Goal: Entertainment & Leisure: Consume media (video, audio)

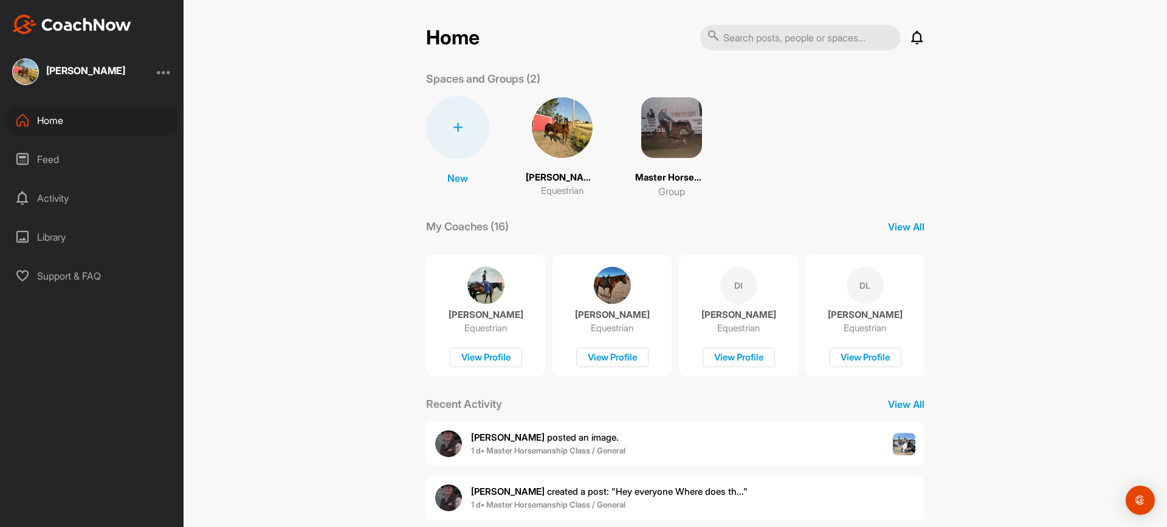
click at [558, 123] on img at bounding box center [561, 127] width 63 height 63
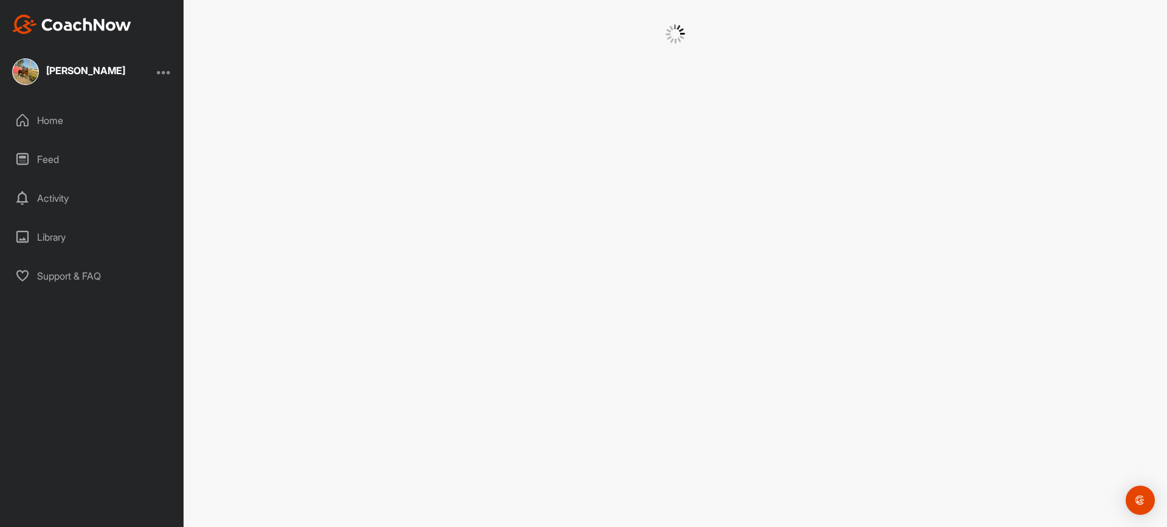
click at [558, 123] on div at bounding box center [675, 263] width 983 height 527
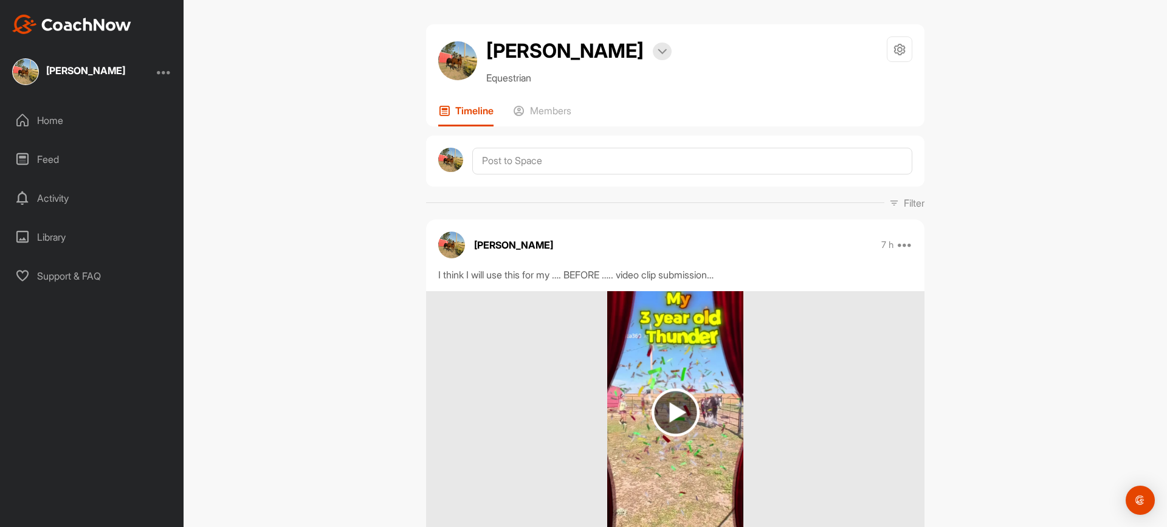
scroll to position [166, 0]
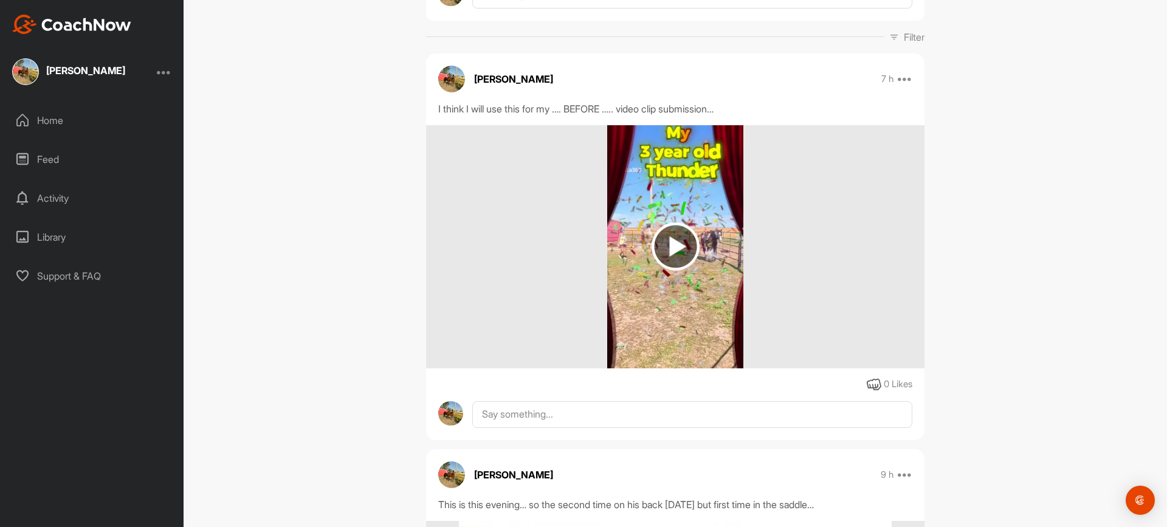
click at [672, 245] on img at bounding box center [675, 246] width 48 height 48
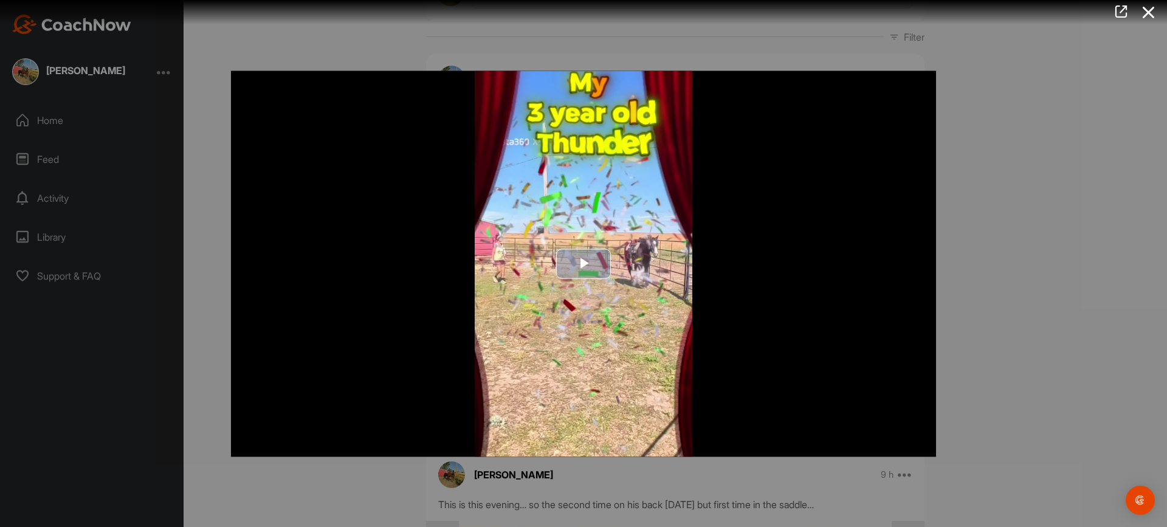
click at [583, 264] on span "Video Player" at bounding box center [583, 264] width 0 height 0
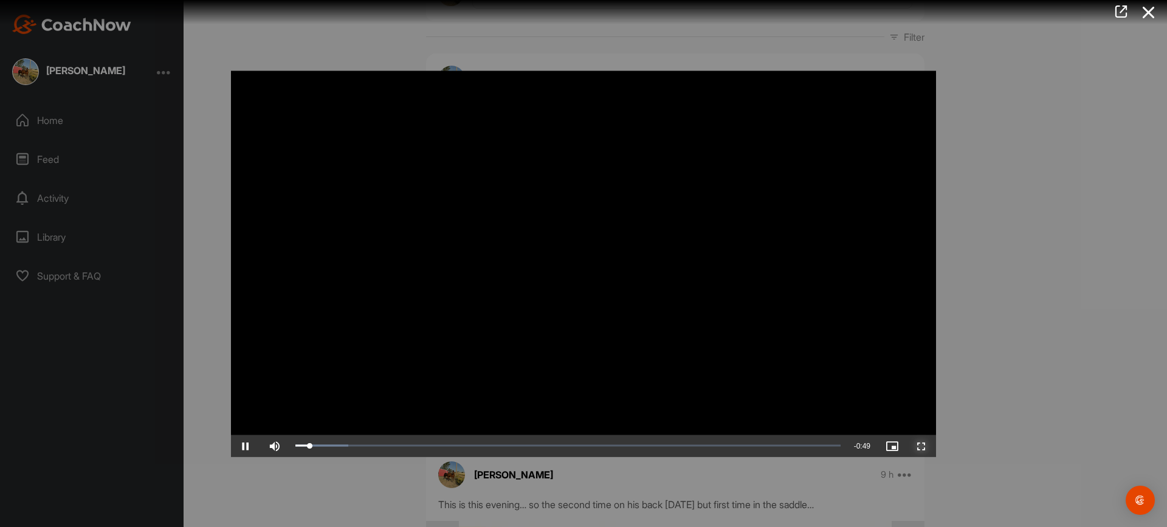
click at [925, 445] on span "Video Player" at bounding box center [921, 445] width 29 height 0
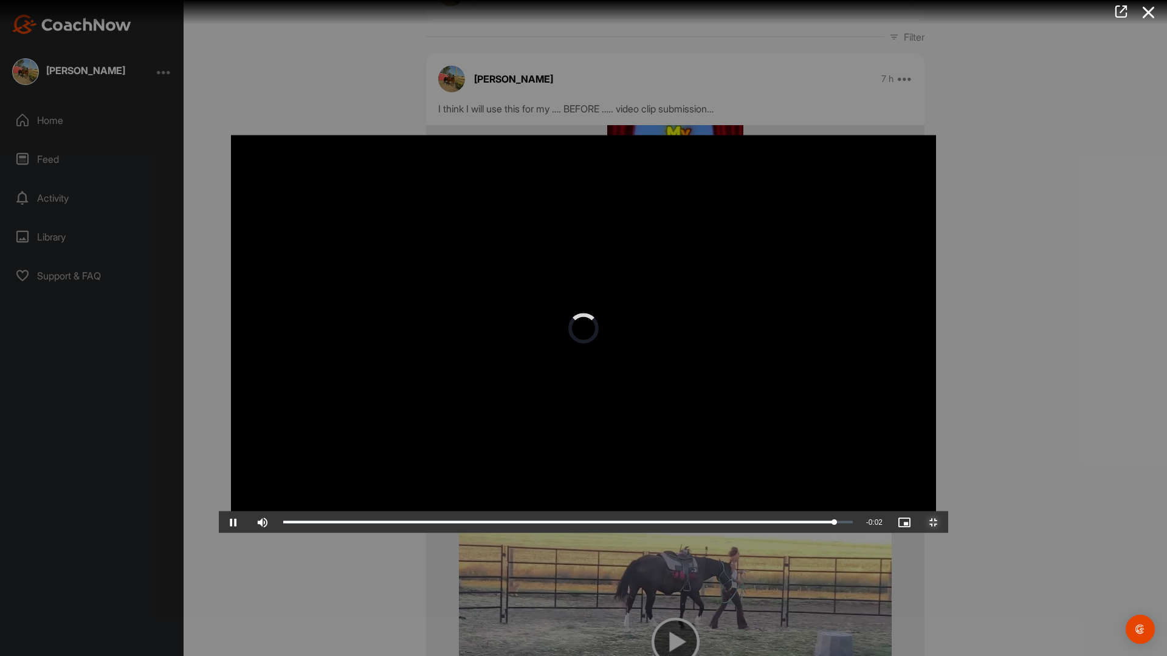
click at [948, 523] on span "Video Player" at bounding box center [933, 523] width 29 height 0
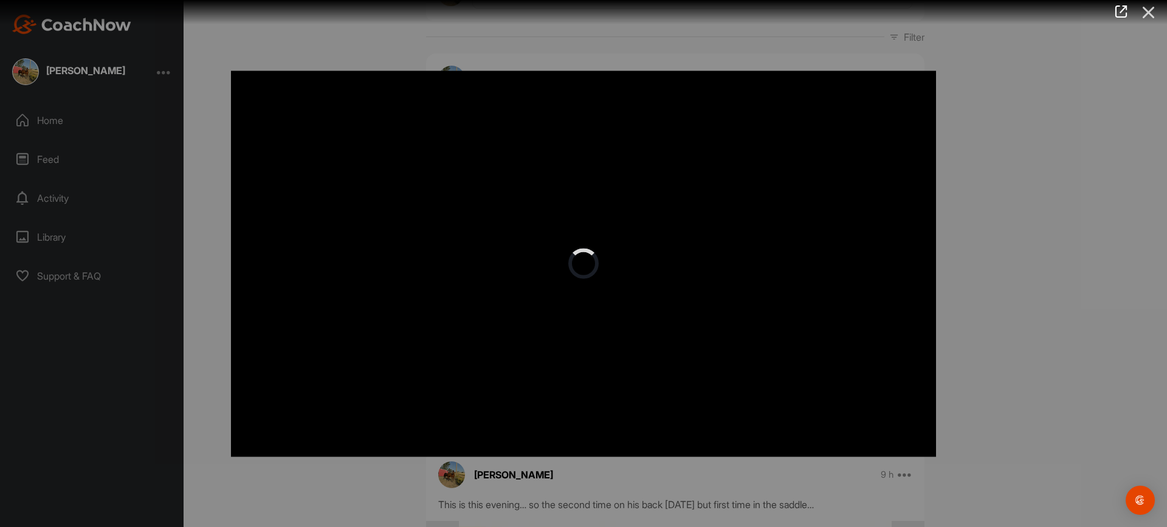
click at [1143, 11] on icon at bounding box center [1148, 12] width 28 height 22
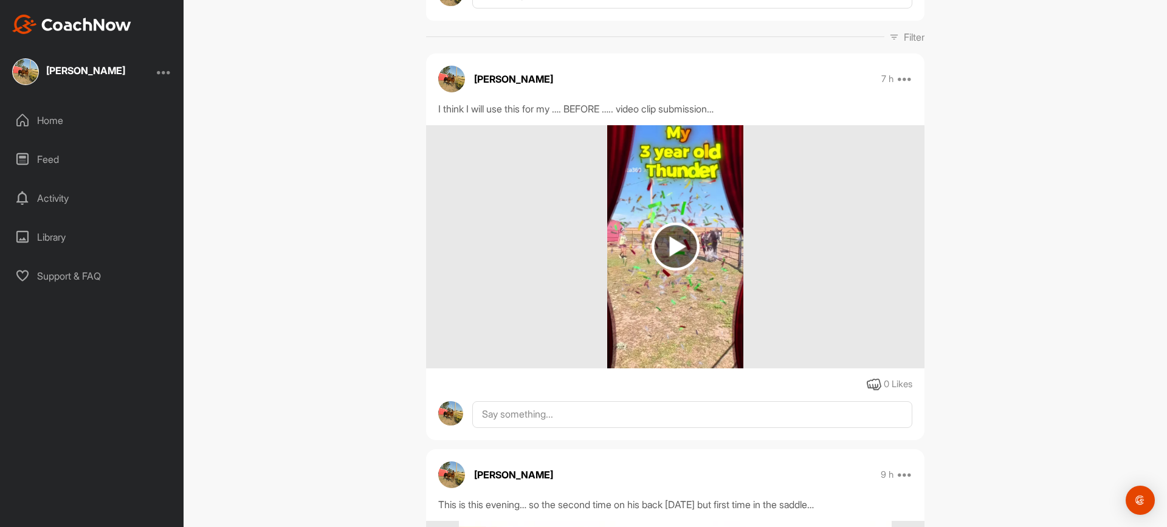
click at [662, 242] on img at bounding box center [675, 246] width 48 height 48
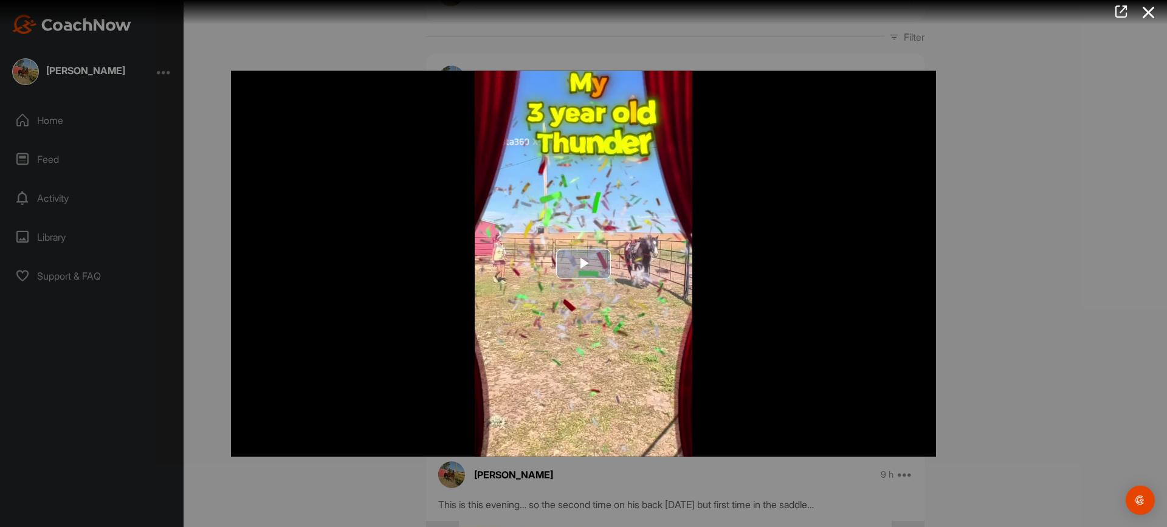
click at [810, 425] on img "Video Player" at bounding box center [583, 263] width 705 height 386
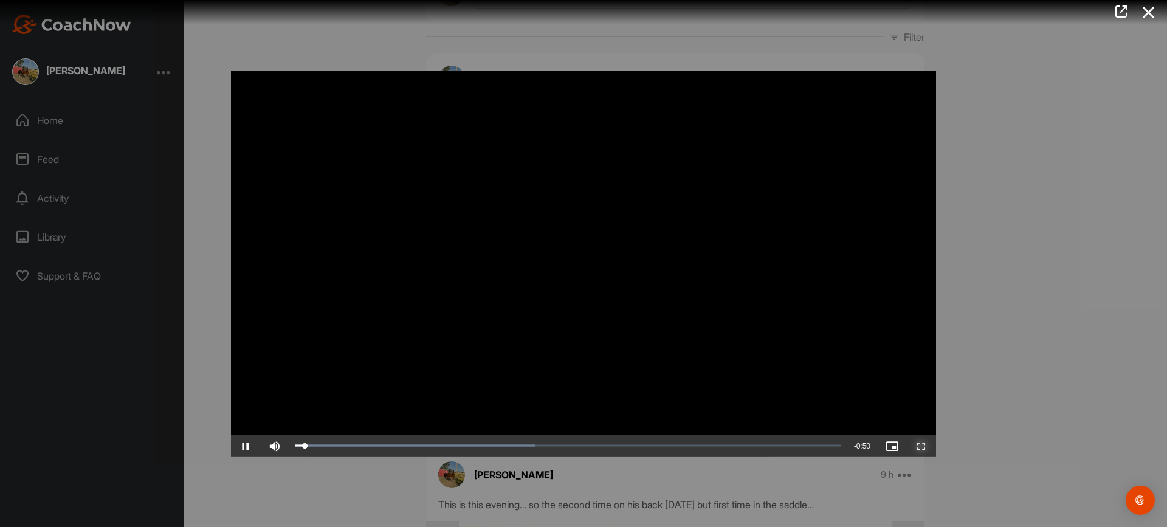
click at [917, 445] on span "Video Player" at bounding box center [921, 445] width 29 height 0
click at [1147, 8] on icon at bounding box center [1148, 12] width 28 height 22
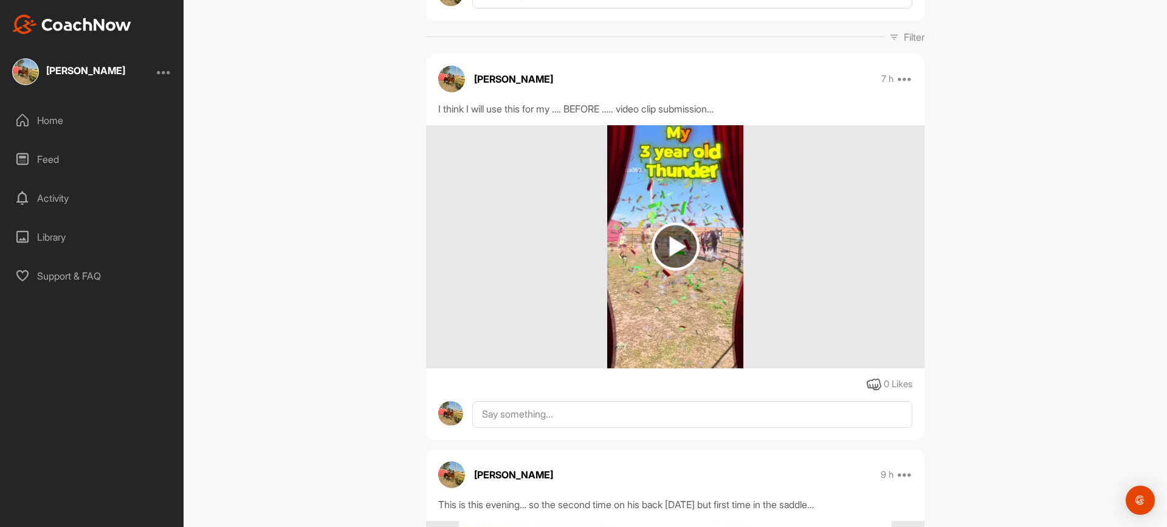
click at [672, 330] on img at bounding box center [675, 246] width 137 height 243
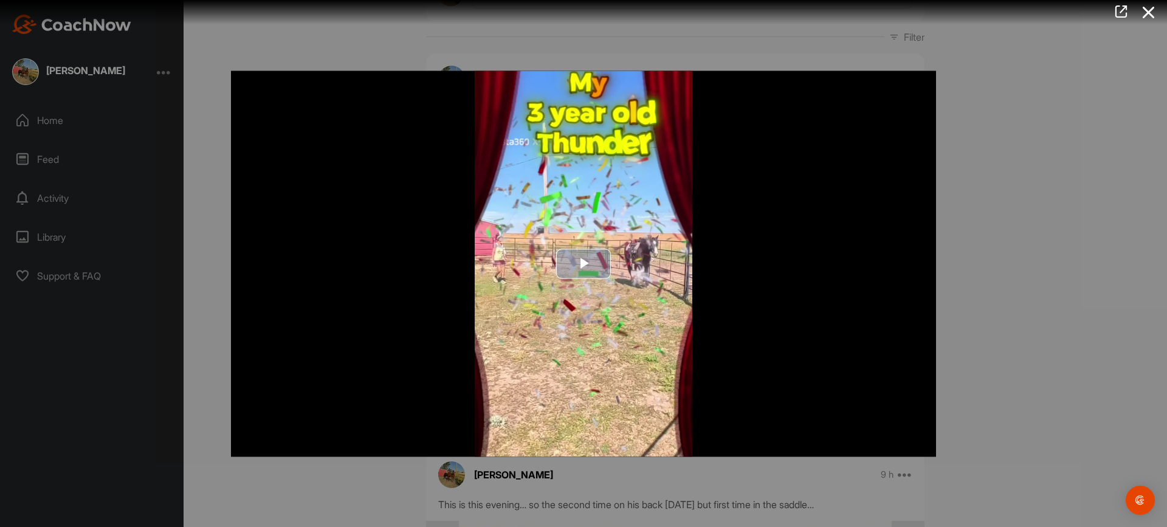
click at [583, 264] on span "Video Player" at bounding box center [583, 264] width 0 height 0
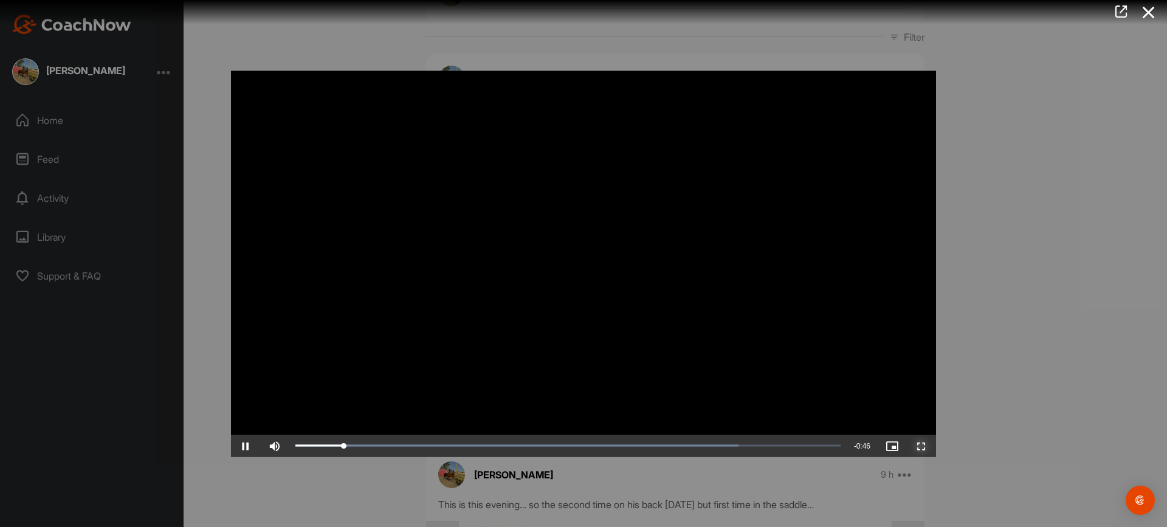
click at [921, 445] on span "Video Player" at bounding box center [921, 445] width 29 height 0
click at [1145, 10] on icon at bounding box center [1148, 12] width 28 height 22
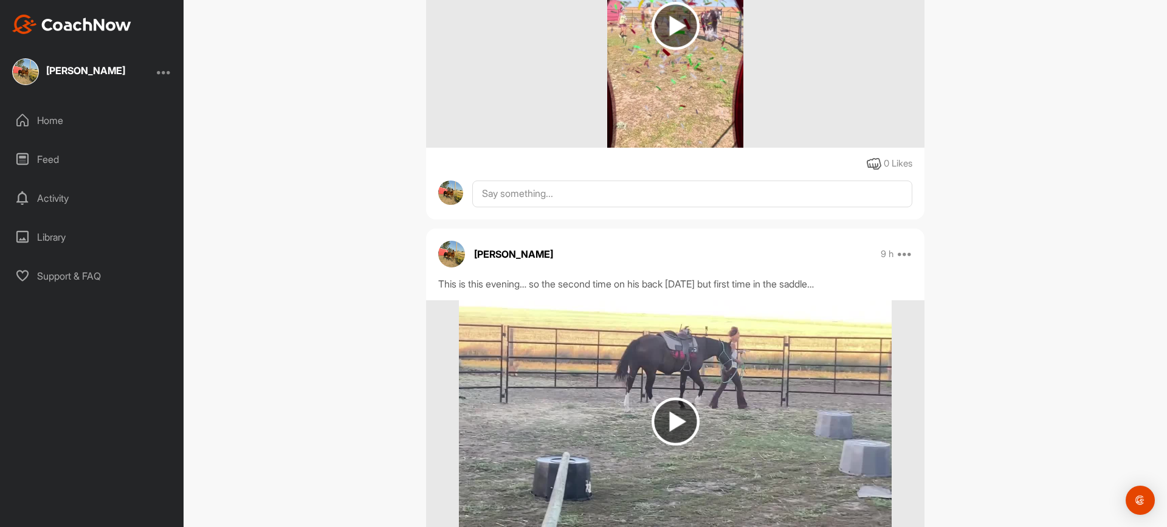
scroll to position [580, 0]
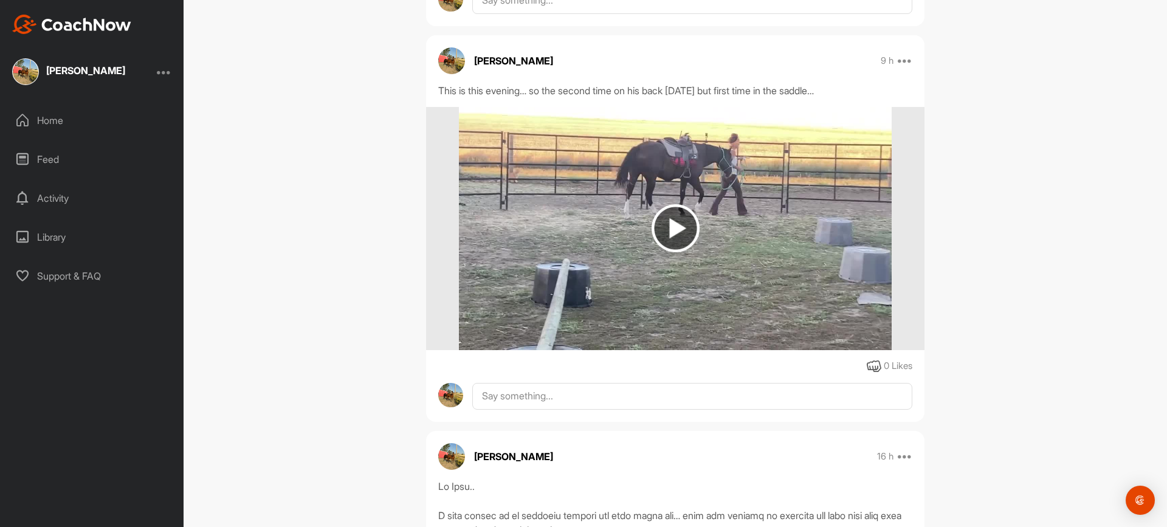
click at [673, 232] on img at bounding box center [675, 228] width 48 height 48
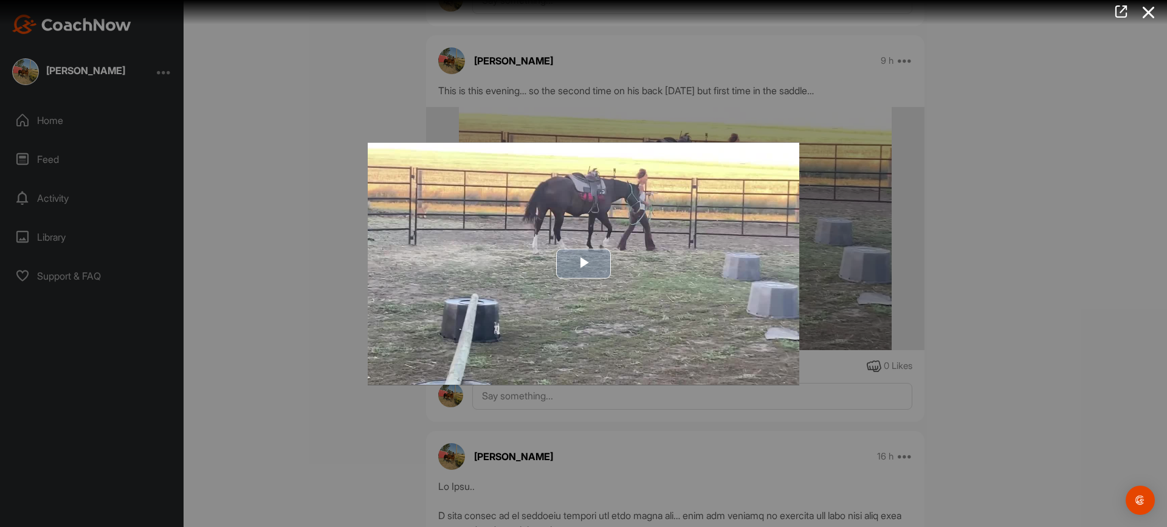
click at [583, 264] on span "Video Player" at bounding box center [583, 264] width 0 height 0
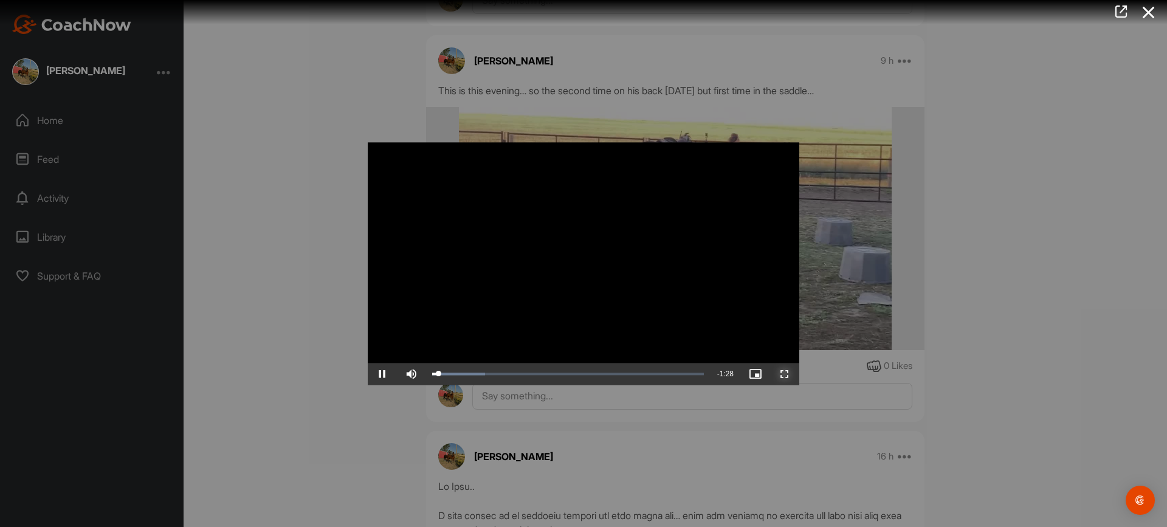
click at [779, 374] on span "Video Player" at bounding box center [784, 374] width 29 height 0
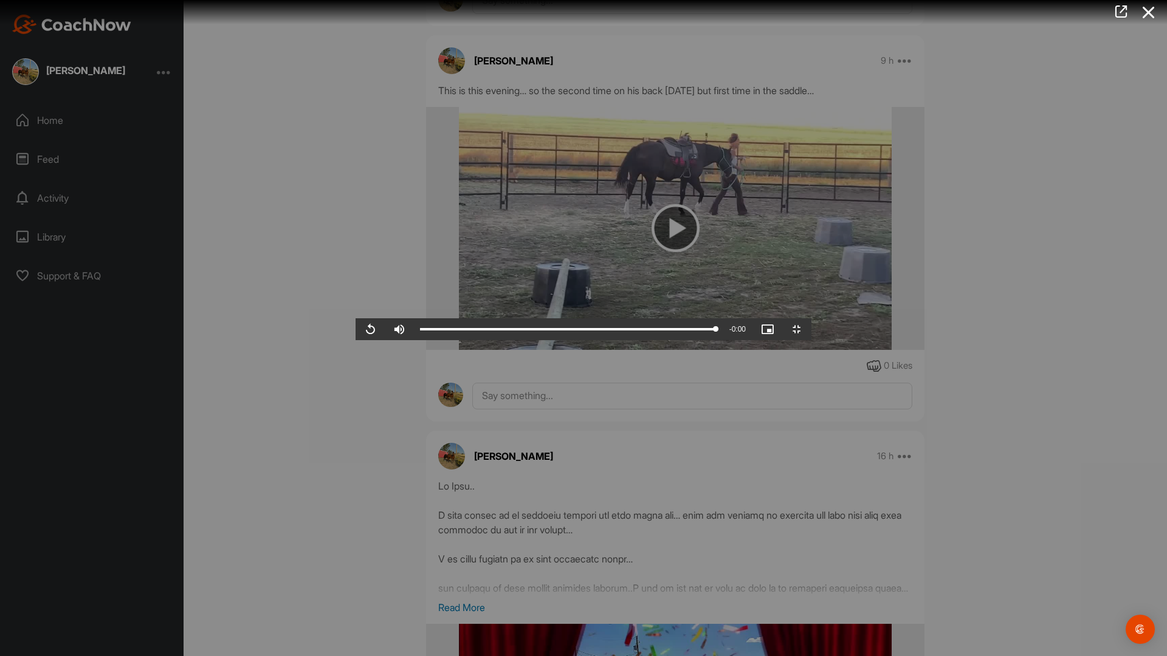
click at [811, 316] on video "Video Player" at bounding box center [583, 328] width 456 height 24
click at [811, 329] on span "Video Player" at bounding box center [796, 329] width 29 height 0
